Goal: Task Accomplishment & Management: Use online tool/utility

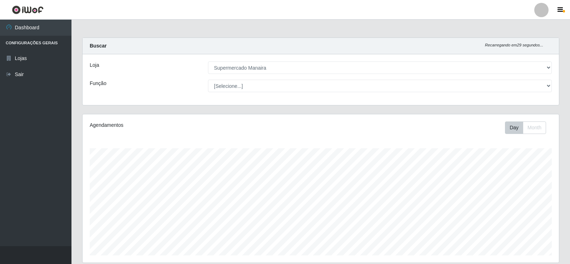
select select "443"
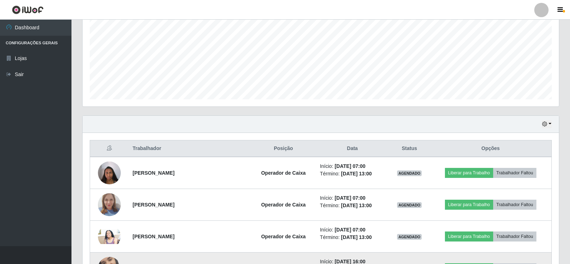
scroll to position [190, 0]
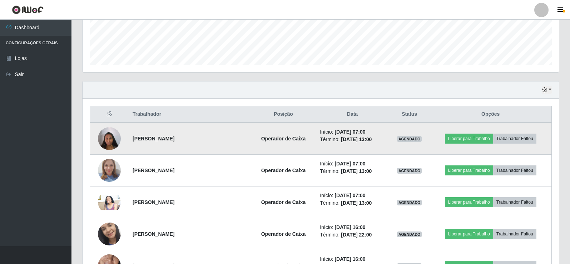
click at [109, 140] on img at bounding box center [109, 138] width 23 height 30
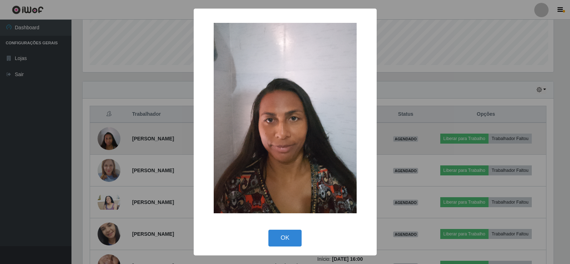
scroll to position [148, 473]
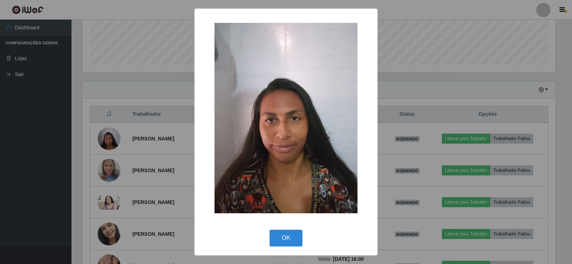
click at [103, 140] on div "× OK Cancel" at bounding box center [286, 132] width 572 height 264
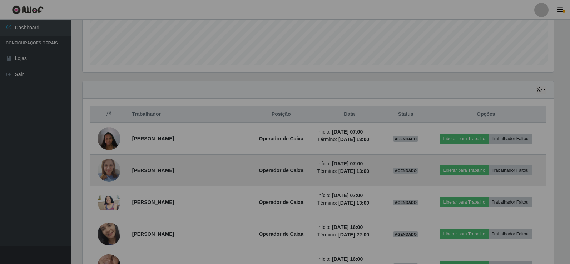
scroll to position [148, 476]
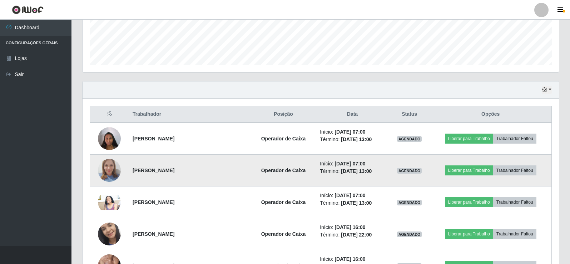
click at [108, 165] on img at bounding box center [109, 170] width 23 height 30
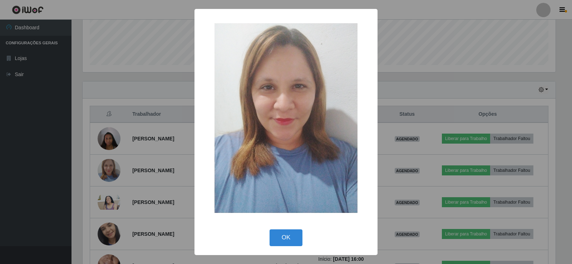
click at [107, 167] on div "× OK Cancel" at bounding box center [286, 132] width 572 height 264
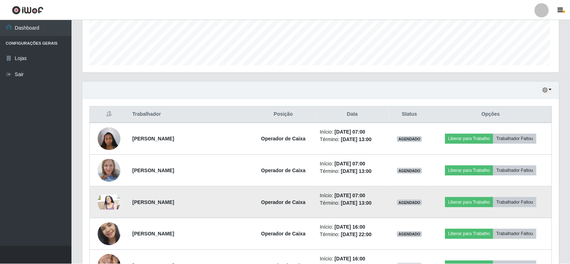
scroll to position [148, 476]
click at [109, 199] on img at bounding box center [109, 202] width 23 height 15
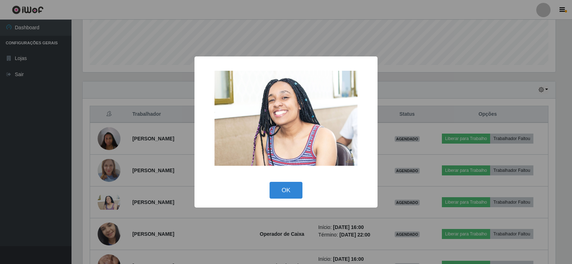
click at [110, 198] on div "× OK Cancel" at bounding box center [286, 132] width 572 height 264
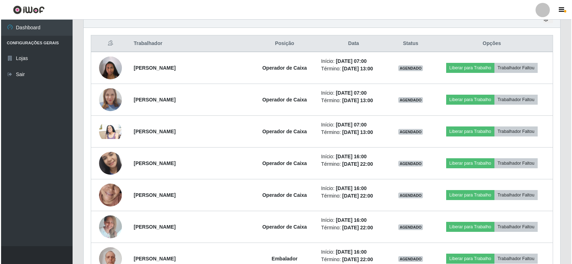
scroll to position [269, 0]
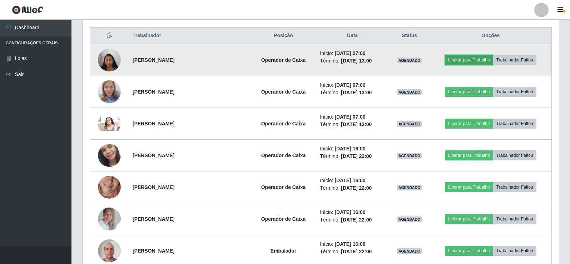
click at [464, 57] on button "Liberar para Trabalho" at bounding box center [469, 60] width 48 height 10
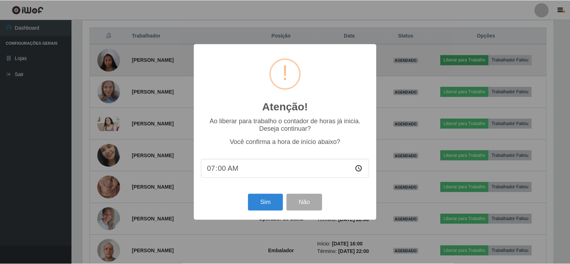
scroll to position [148, 473]
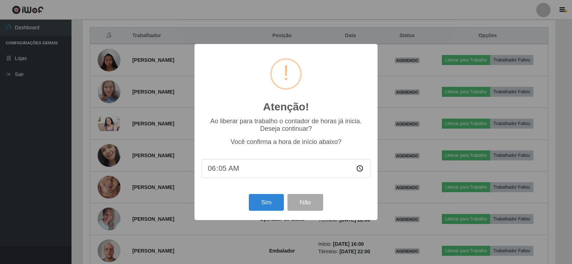
type input "06:58"
click at [257, 205] on button "Sim" at bounding box center [266, 202] width 35 height 17
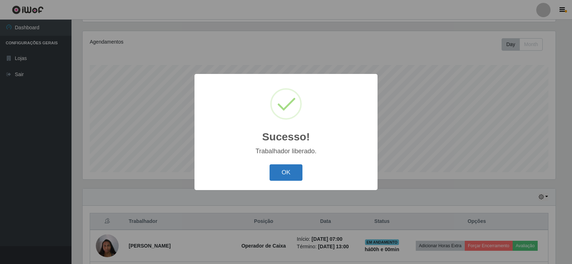
click at [278, 174] on button "OK" at bounding box center [285, 172] width 33 height 17
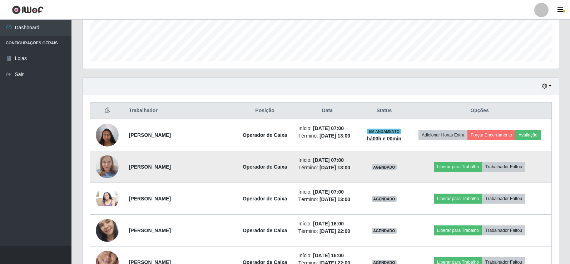
scroll to position [226, 0]
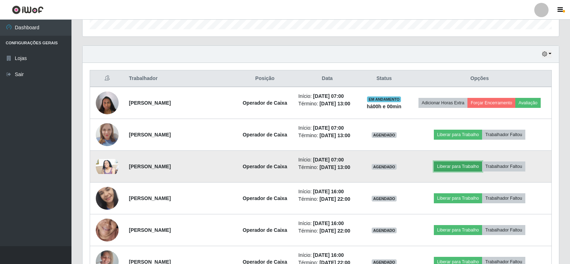
click at [450, 165] on button "Liberar para Trabalho" at bounding box center [458, 167] width 48 height 10
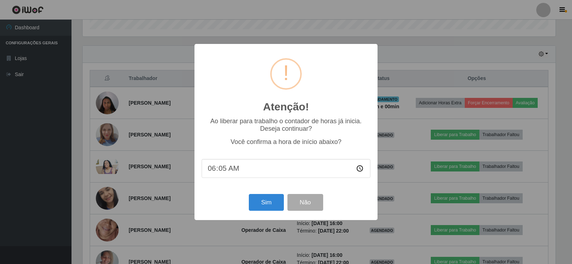
type input "06:58"
click at [261, 206] on button "Sim" at bounding box center [266, 202] width 35 height 17
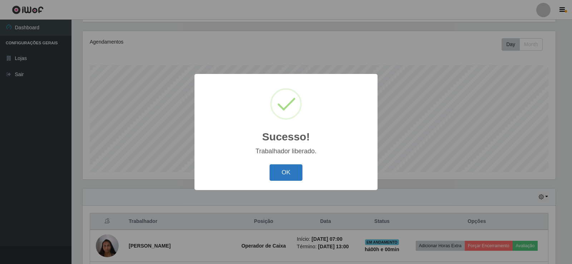
click at [283, 170] on button "OK" at bounding box center [285, 172] width 33 height 17
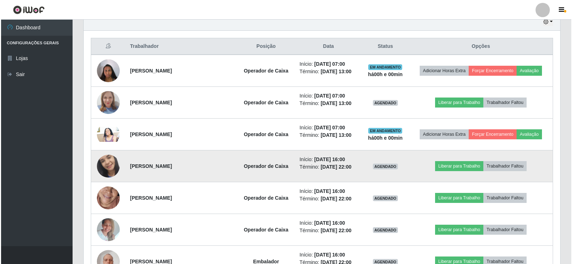
scroll to position [262, 0]
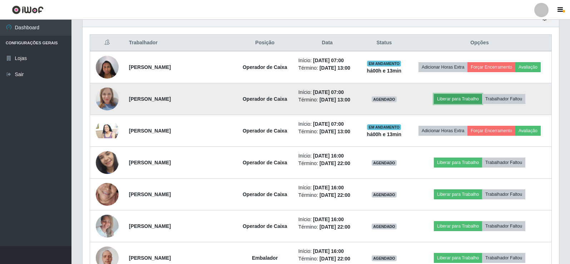
click at [454, 101] on button "Liberar para Trabalho" at bounding box center [458, 99] width 48 height 10
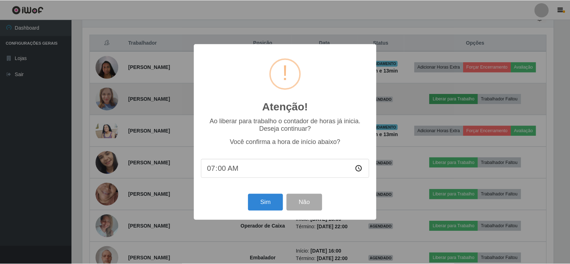
scroll to position [148, 473]
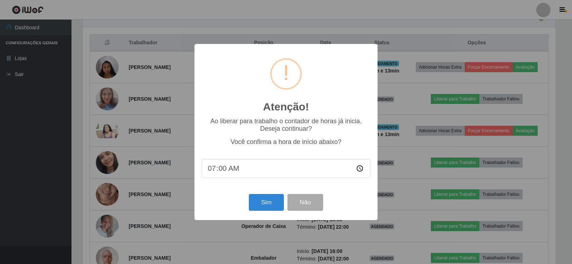
click at [219, 172] on input "07:00" at bounding box center [286, 168] width 169 height 19
type input "07:05"
click at [263, 205] on button "Sim" at bounding box center [266, 202] width 35 height 17
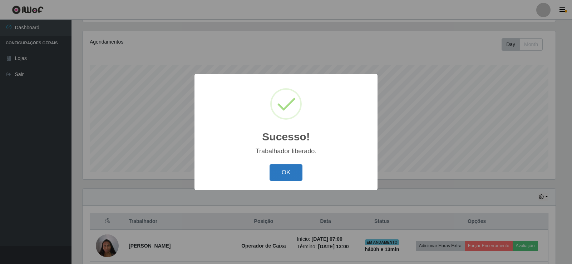
click at [293, 170] on button "OK" at bounding box center [285, 172] width 33 height 17
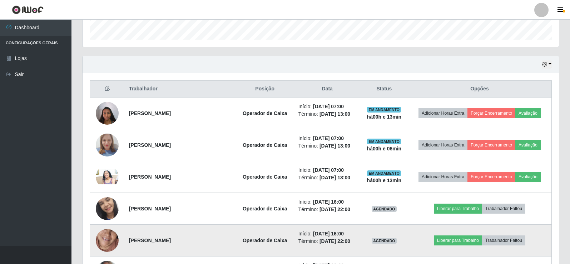
scroll to position [226, 0]
